Goal: Find specific page/section: Find specific page/section

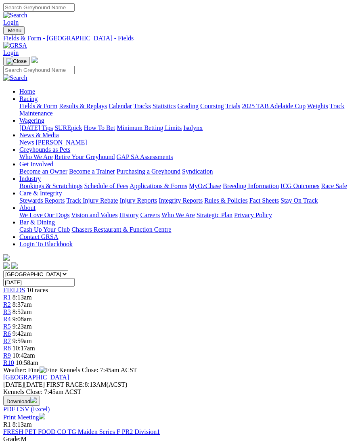
scroll to position [2, 0]
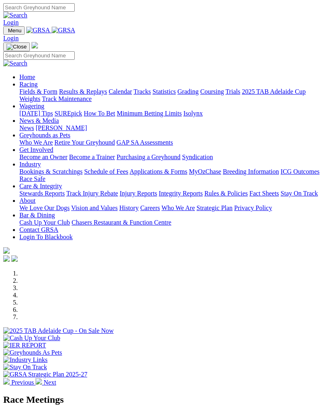
scroll to position [306, 0]
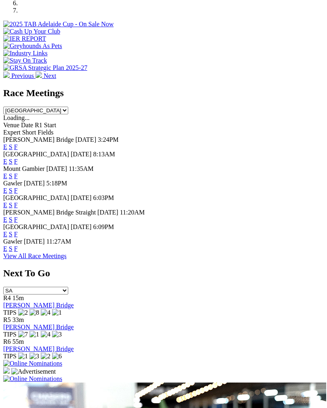
click at [18, 252] on link "F" at bounding box center [16, 248] width 4 height 7
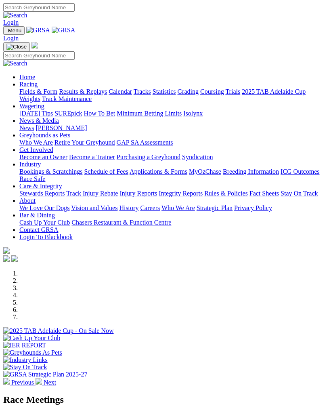
scroll to position [306, 0]
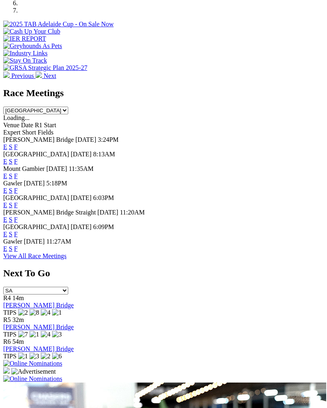
click at [18, 216] on link "F" at bounding box center [16, 219] width 4 height 7
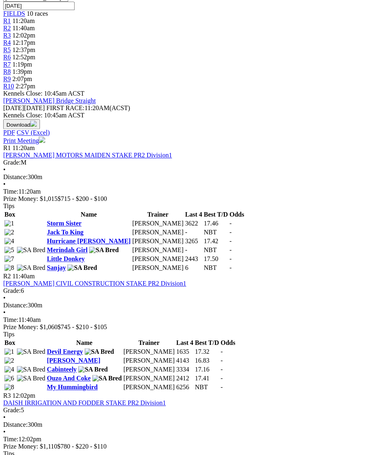
scroll to position [273, 0]
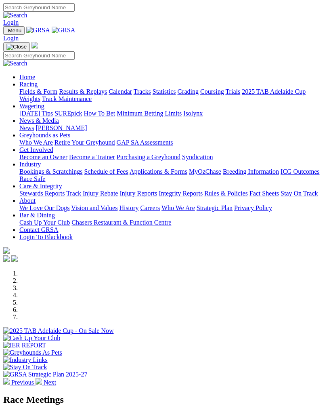
scroll to position [306, 0]
